Goal: Task Accomplishment & Management: Manage account settings

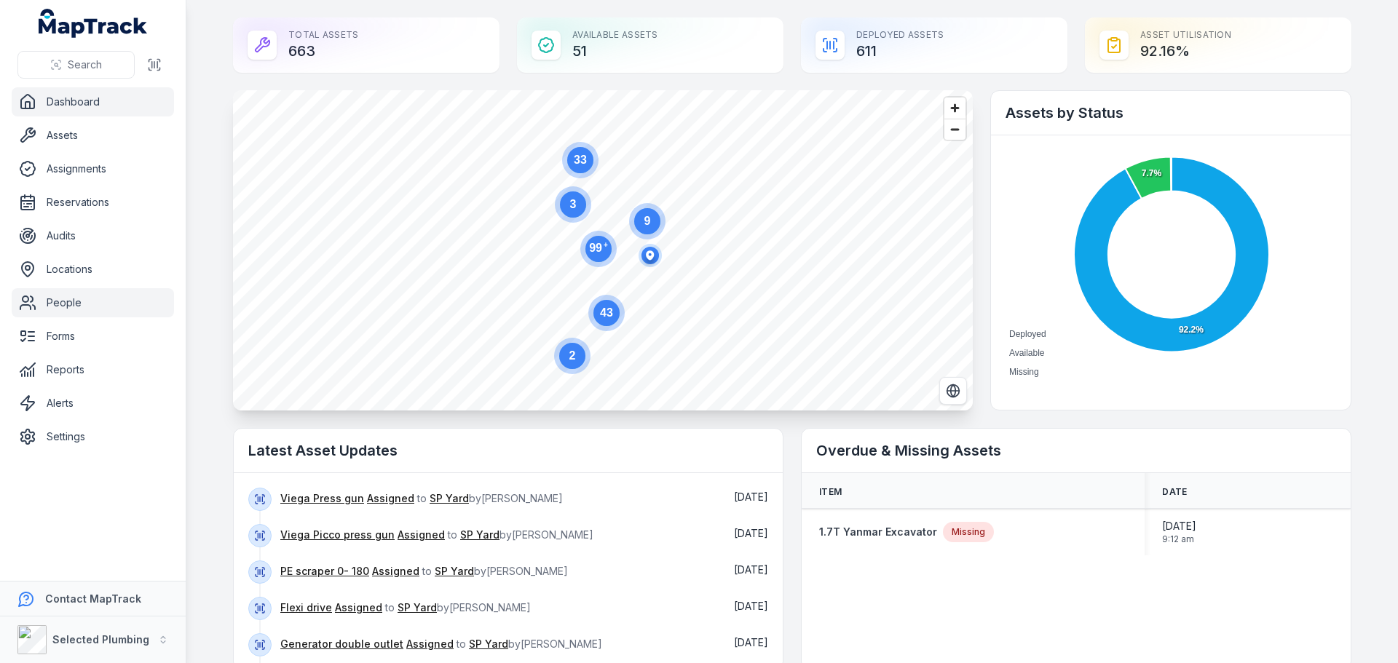
click at [59, 301] on link "People" at bounding box center [93, 302] width 162 height 29
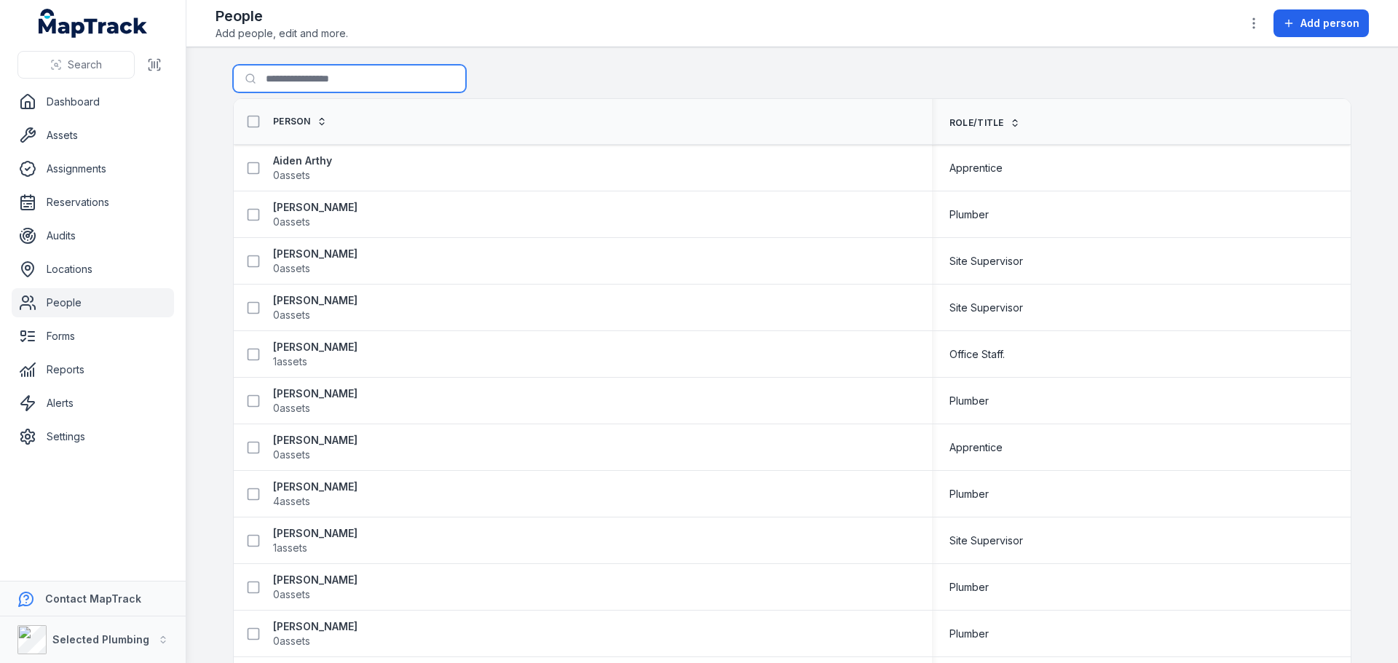
click at [288, 75] on input "Search for people" at bounding box center [349, 79] width 233 height 28
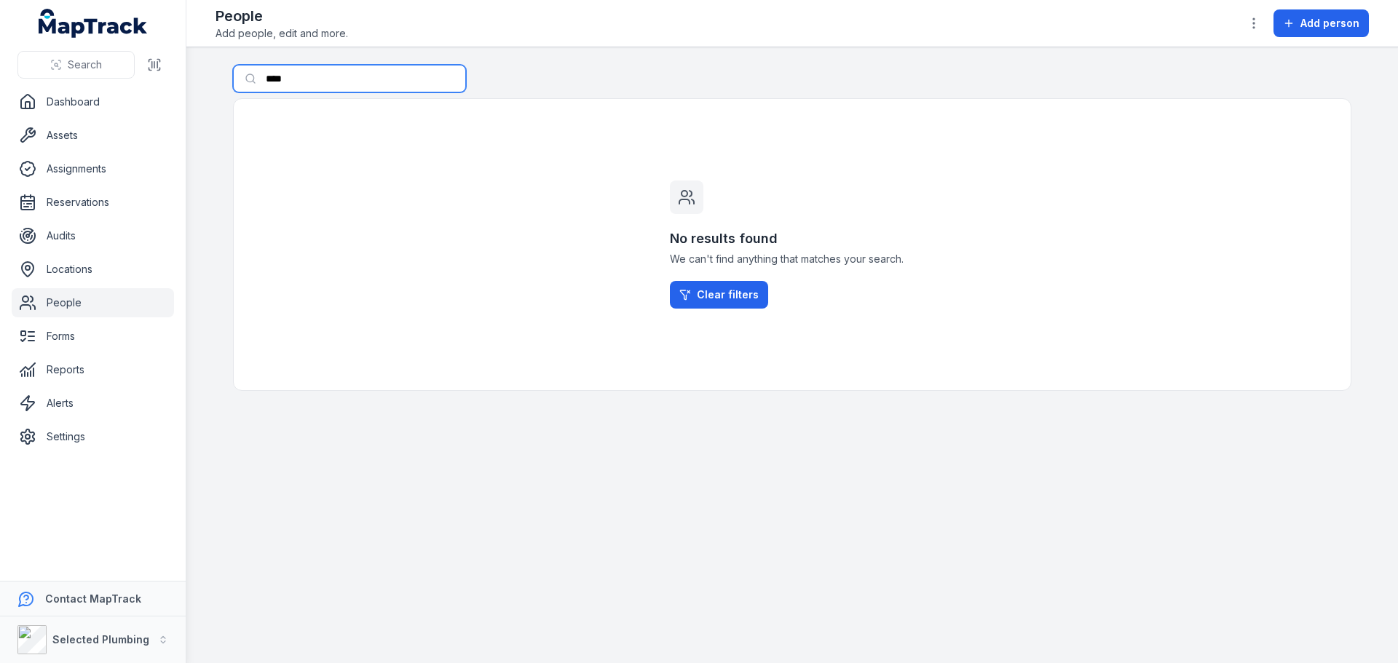
type input "****"
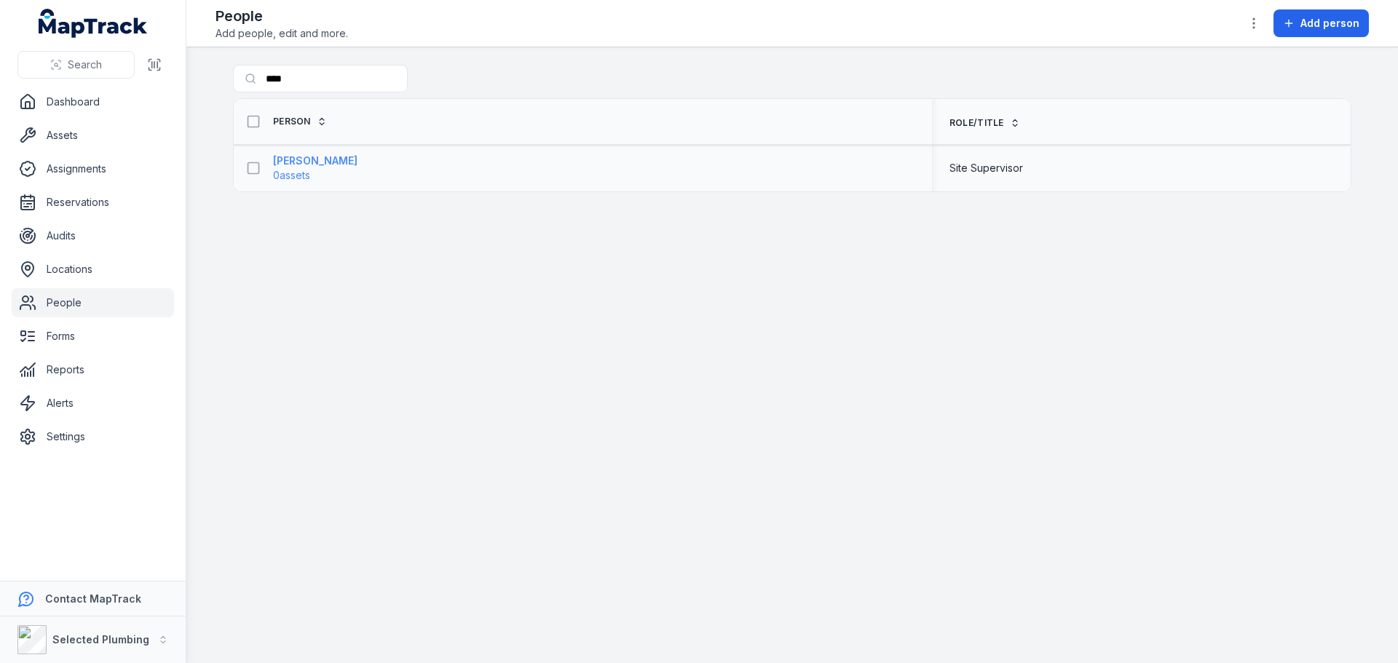
click at [293, 163] on strong "[PERSON_NAME]" at bounding box center [315, 161] width 84 height 15
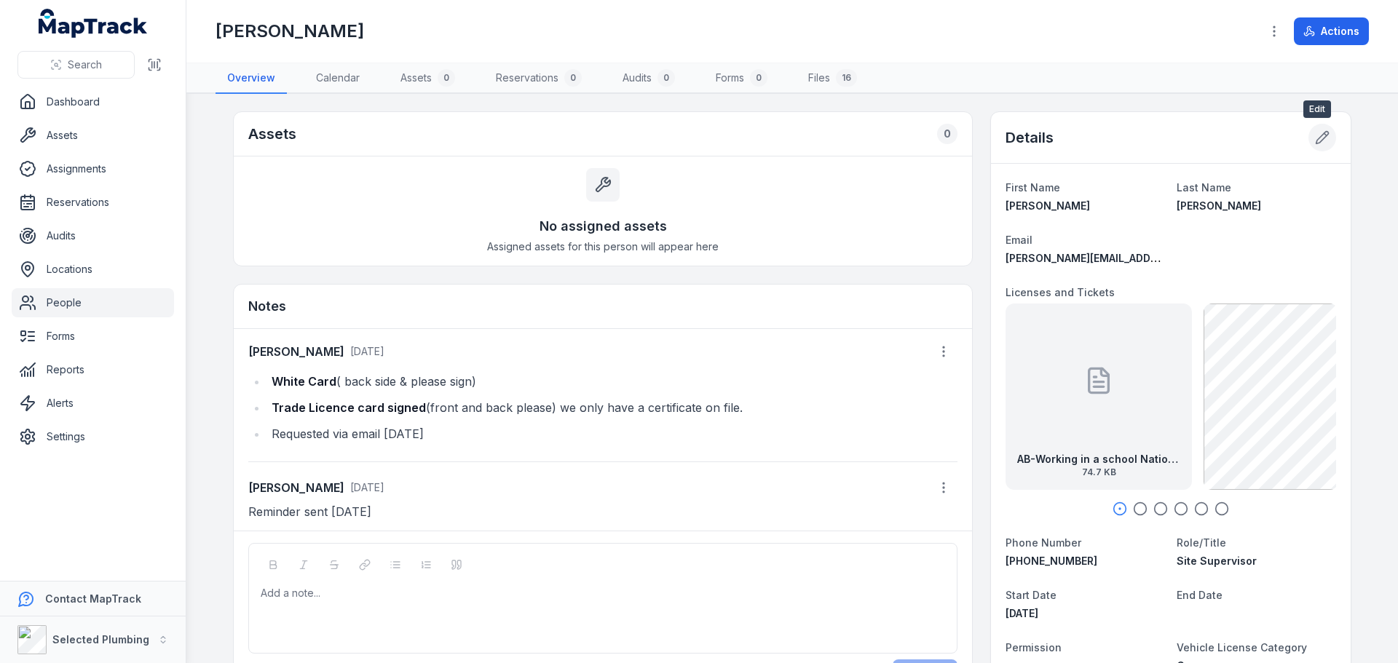
click at [1315, 141] on icon at bounding box center [1322, 137] width 15 height 15
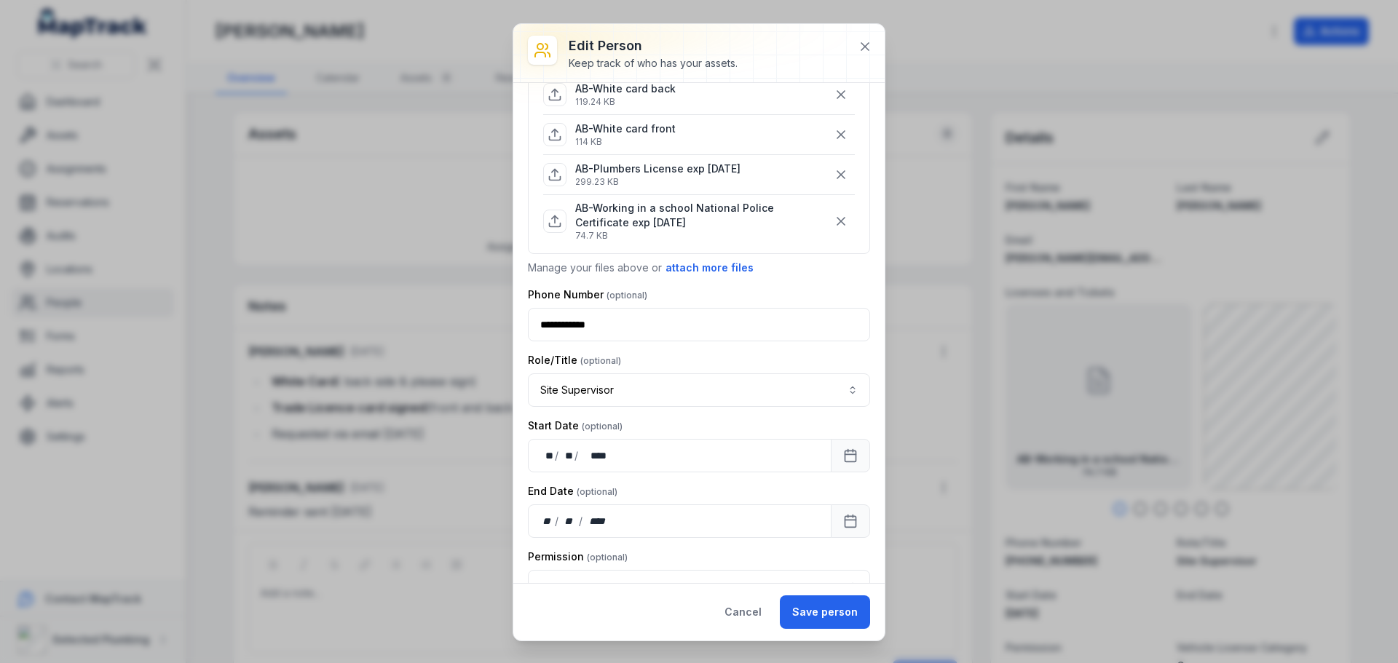
scroll to position [73, 0]
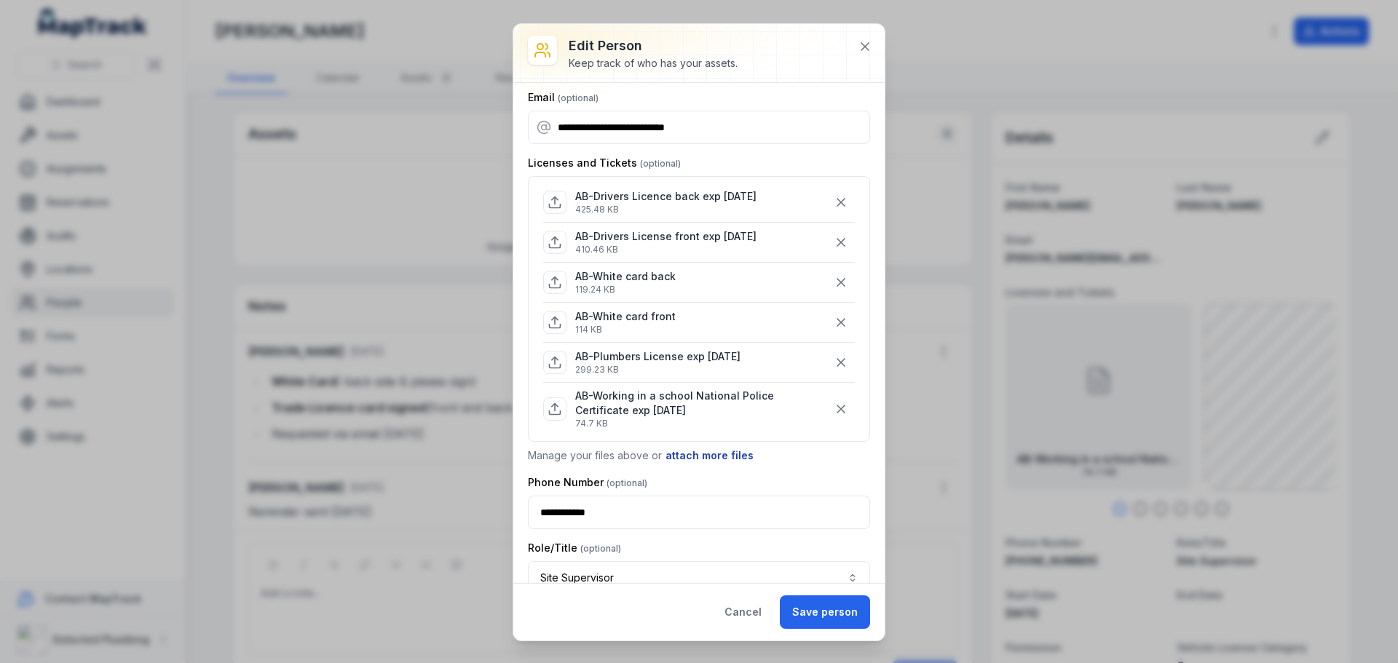
click at [710, 451] on button "attach more files" at bounding box center [710, 456] width 90 height 16
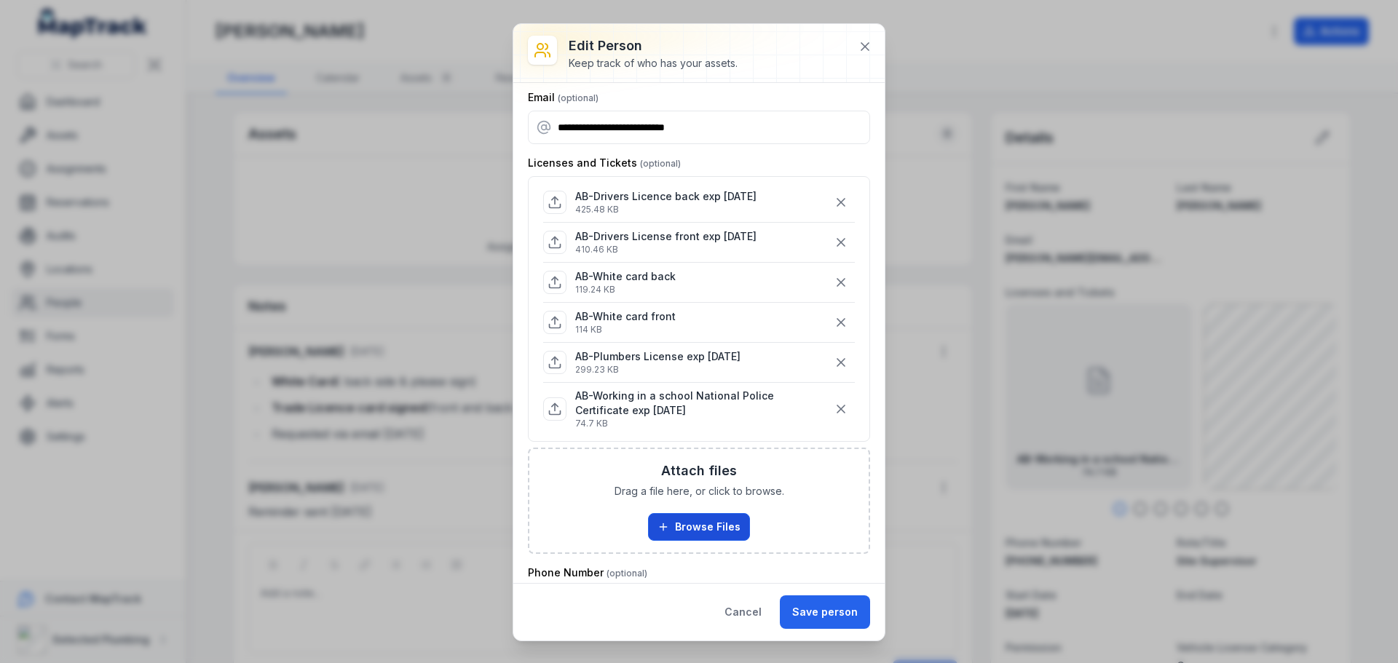
click at [698, 530] on button "Browse Files" at bounding box center [699, 527] width 102 height 28
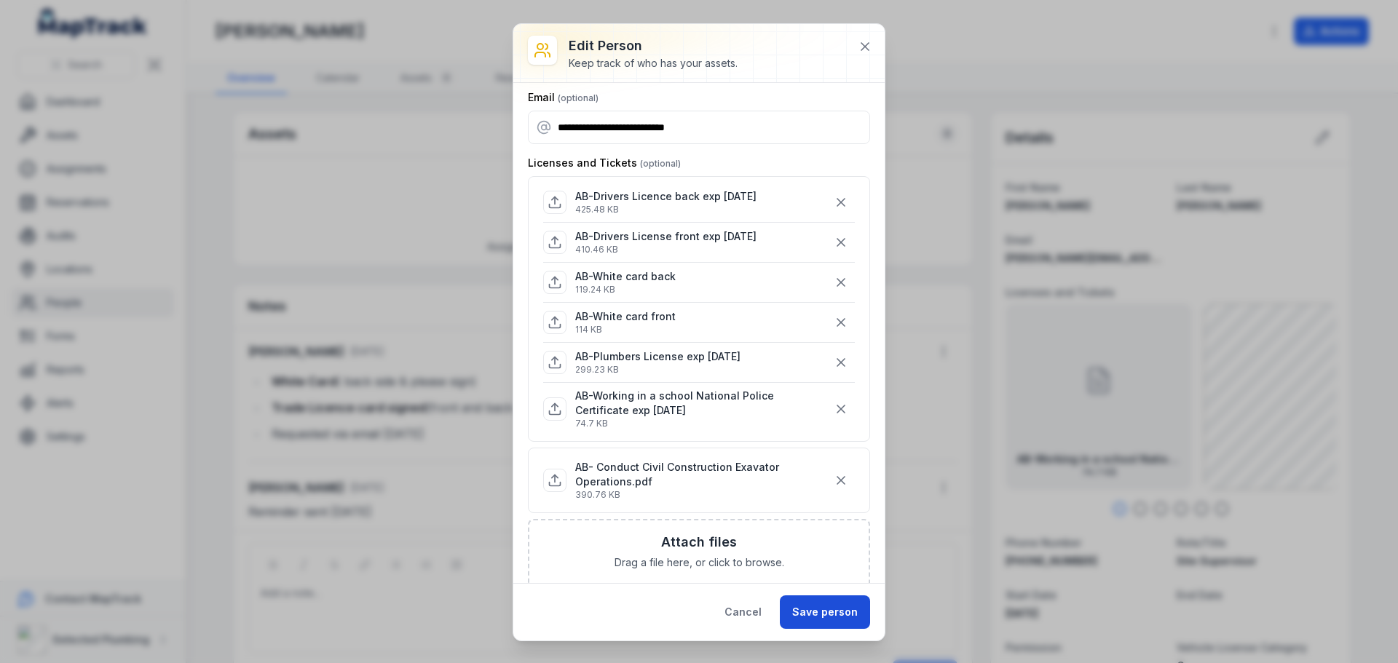
click at [823, 612] on button "Save person" at bounding box center [825, 611] width 90 height 33
